Goal: Find specific page/section: Locate a particular part of the current website

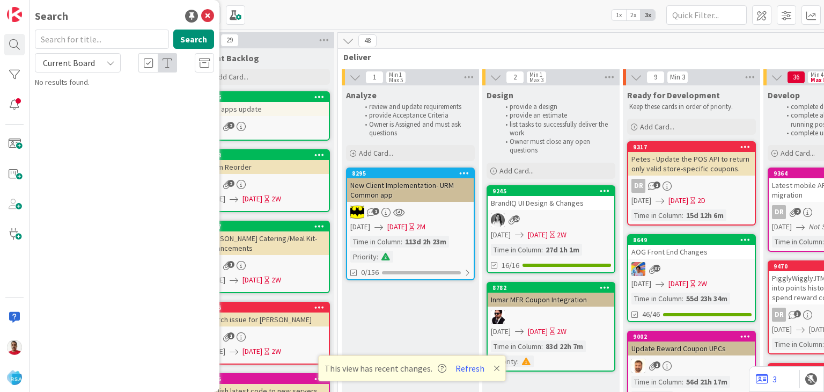
click at [60, 35] on input "text" at bounding box center [102, 38] width 134 height 19
type input "9120"
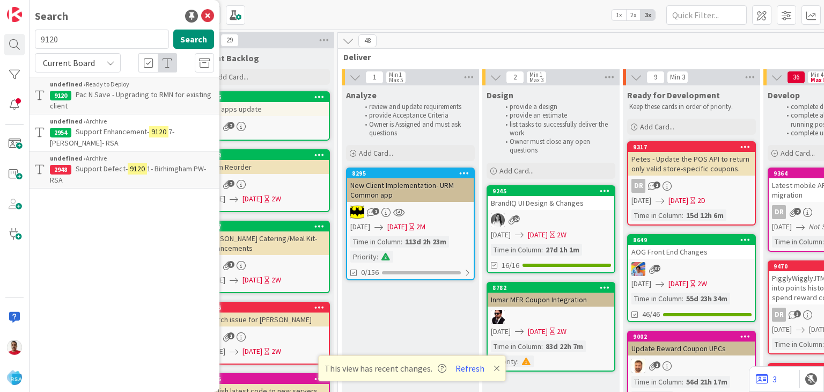
click at [137, 95] on span "Pac N Save - Upgrading to RMN for existing client" at bounding box center [130, 100] width 161 height 21
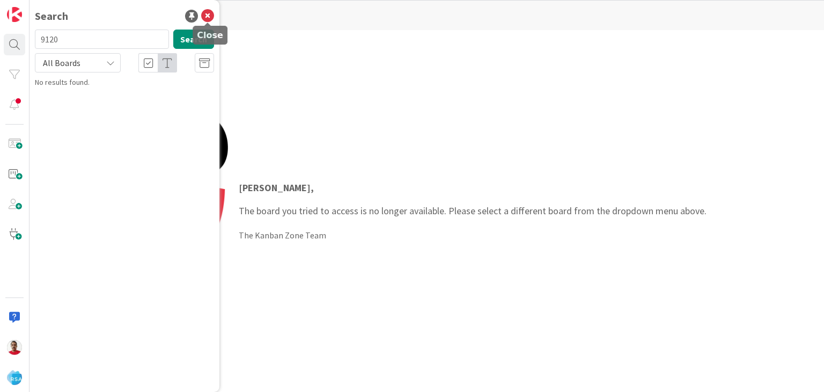
click at [208, 17] on icon at bounding box center [207, 16] width 13 height 13
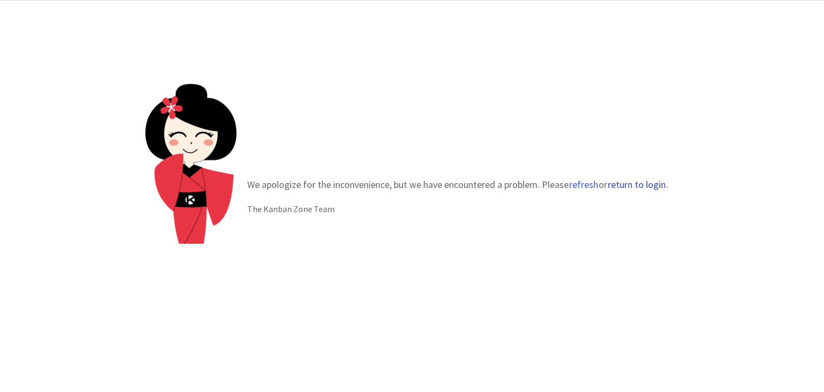
click at [617, 185] on button "return to login" at bounding box center [636, 184] width 59 height 11
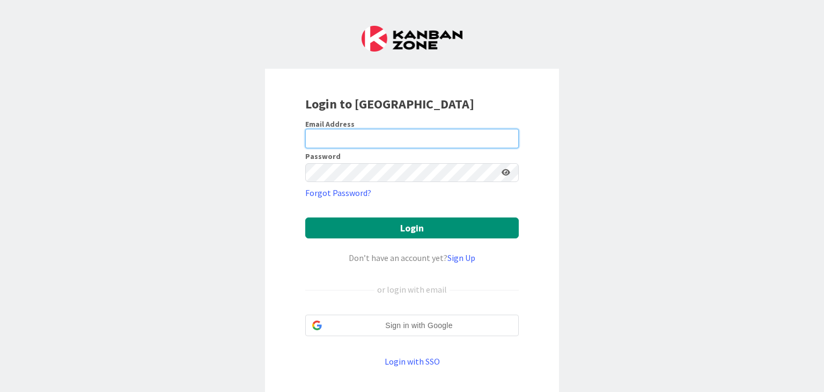
click at [331, 140] on input "email" at bounding box center [411, 138] width 213 height 19
type input "ranjeet@rsaamerica.com"
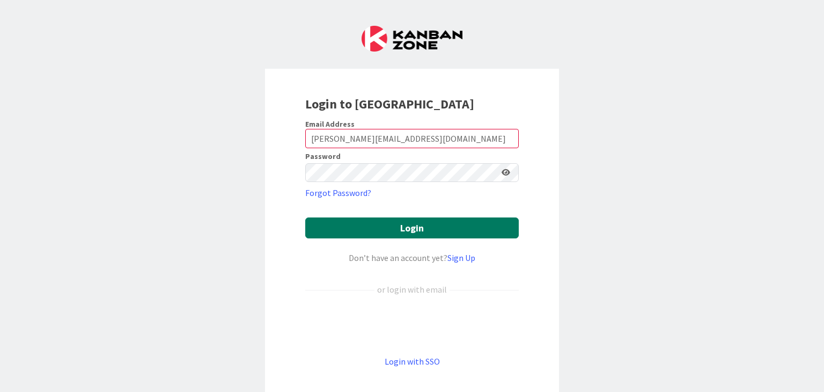
click at [385, 222] on button "Login" at bounding box center [411, 227] width 213 height 21
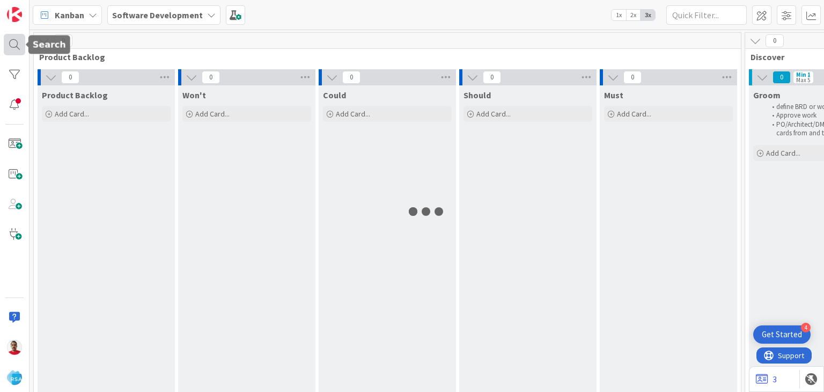
click at [15, 46] on div at bounding box center [14, 44] width 21 height 21
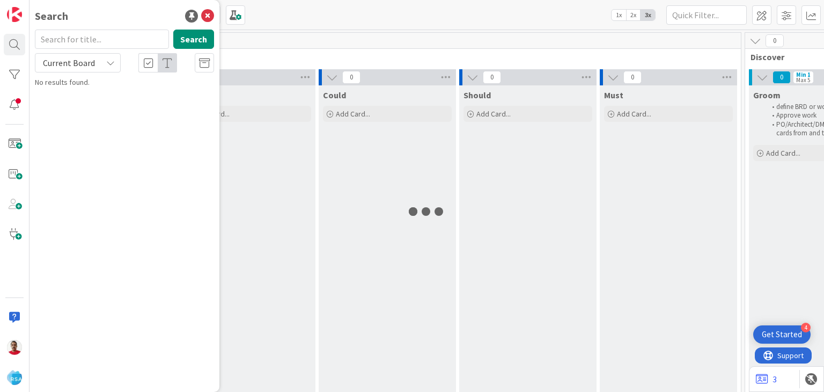
click at [79, 39] on input "text" at bounding box center [102, 38] width 134 height 19
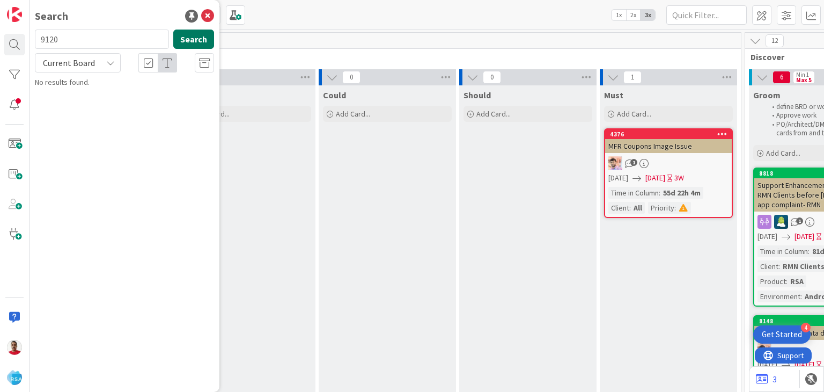
type input "9120"
click at [183, 45] on button "Search" at bounding box center [193, 38] width 41 height 19
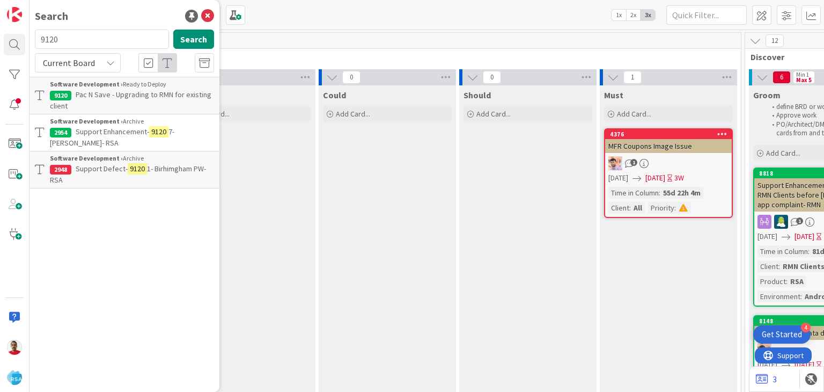
click at [145, 92] on span "Pac N Save - Upgrading to RMN for existing client" at bounding box center [130, 100] width 161 height 21
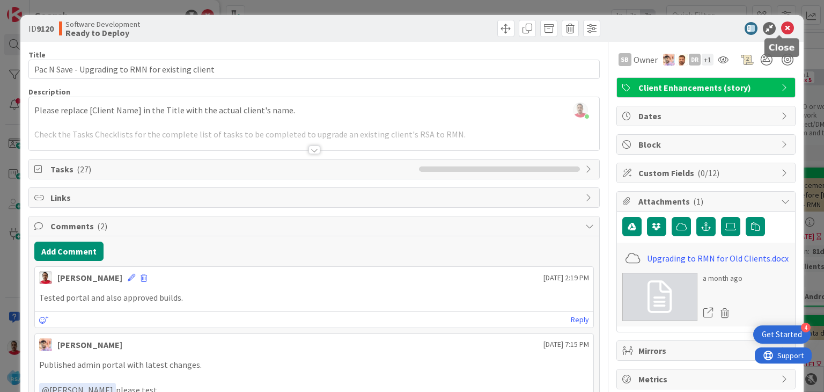
click at [781, 28] on icon at bounding box center [787, 28] width 13 height 13
